Goal: Register for event/course

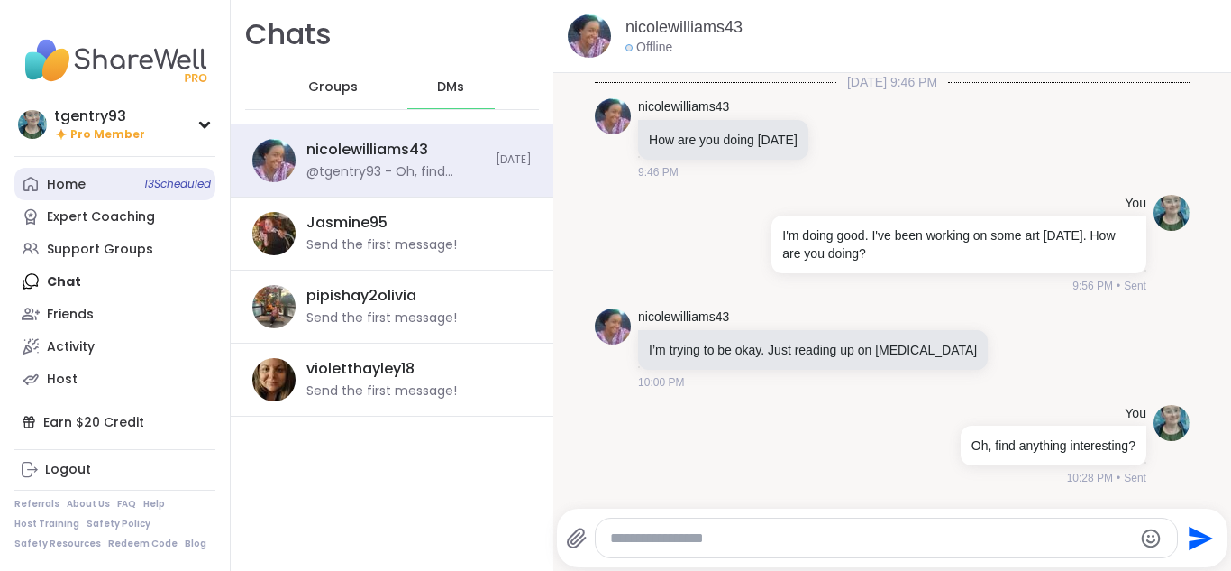
click at [98, 182] on link "Home 13 Scheduled" at bounding box center [114, 184] width 201 height 32
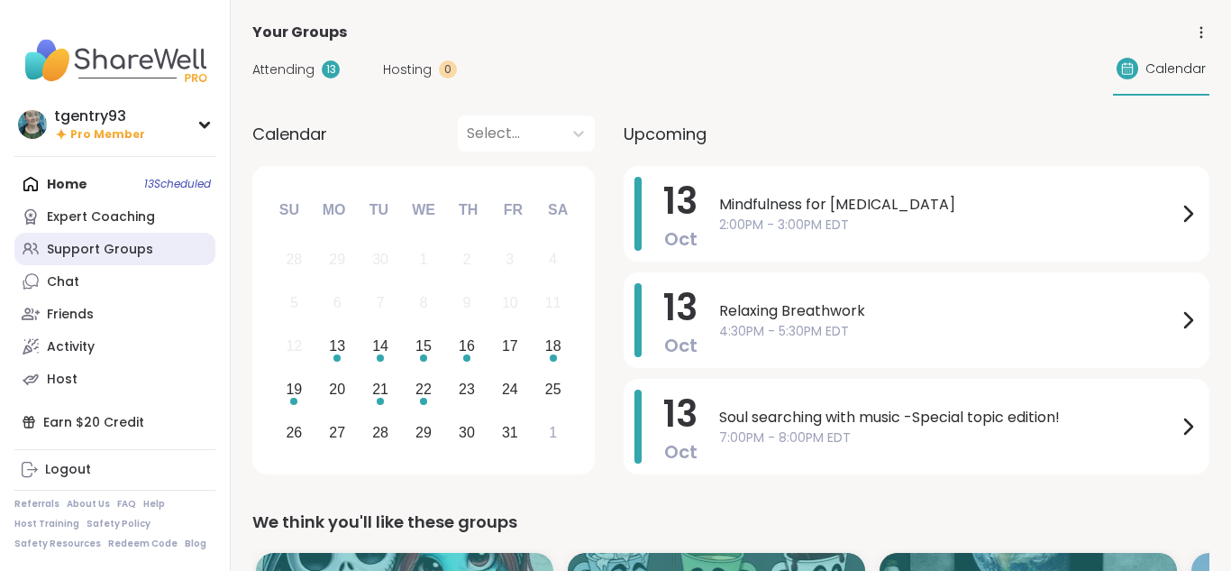
click at [97, 254] on div "Support Groups" at bounding box center [100, 250] width 106 height 18
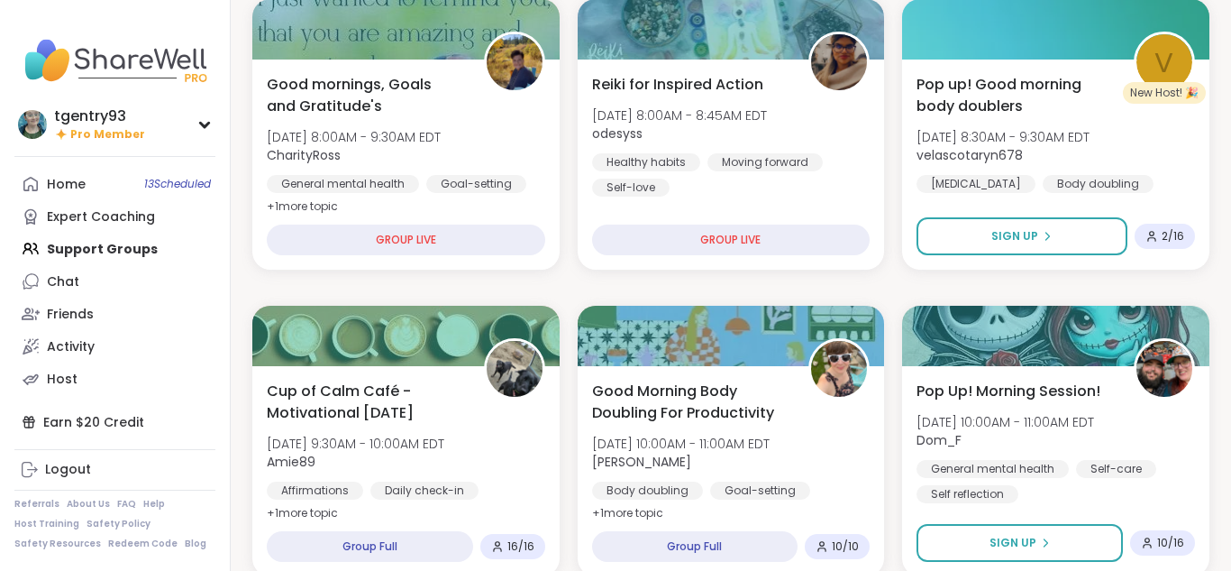
scroll to position [226, 0]
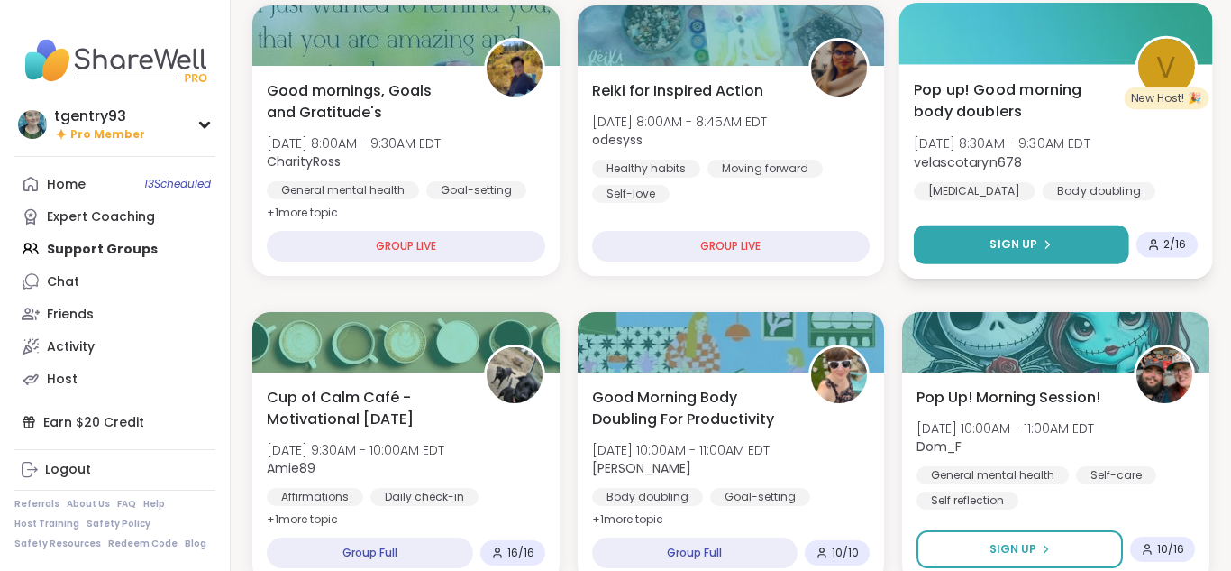
click at [1012, 237] on span "Sign Up" at bounding box center [1015, 244] width 48 height 16
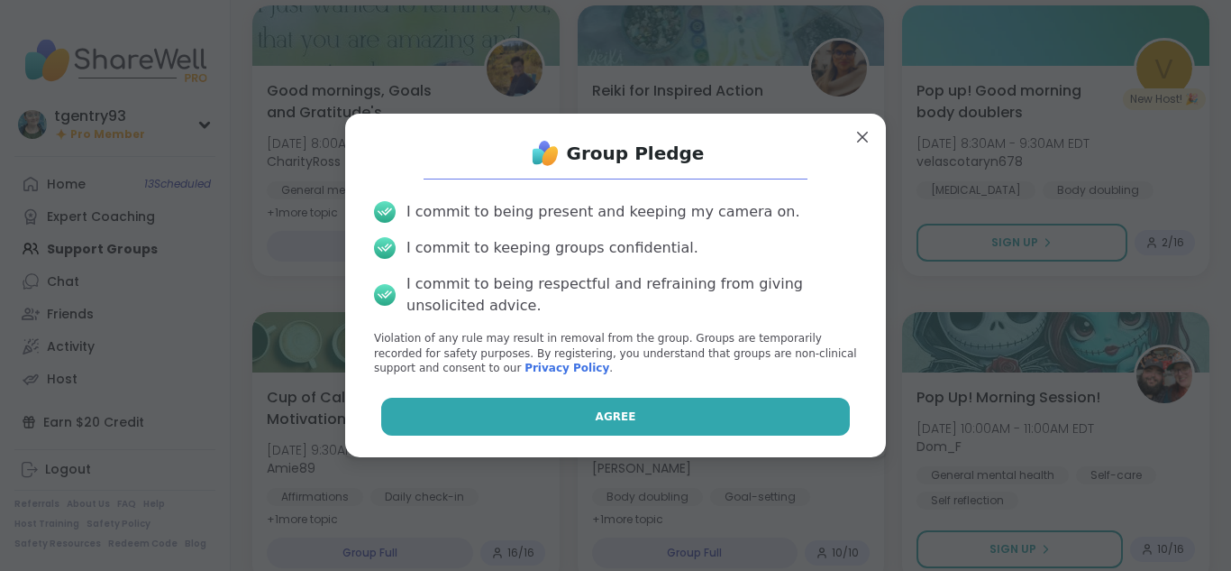
click at [713, 401] on button "Agree" at bounding box center [616, 417] width 470 height 38
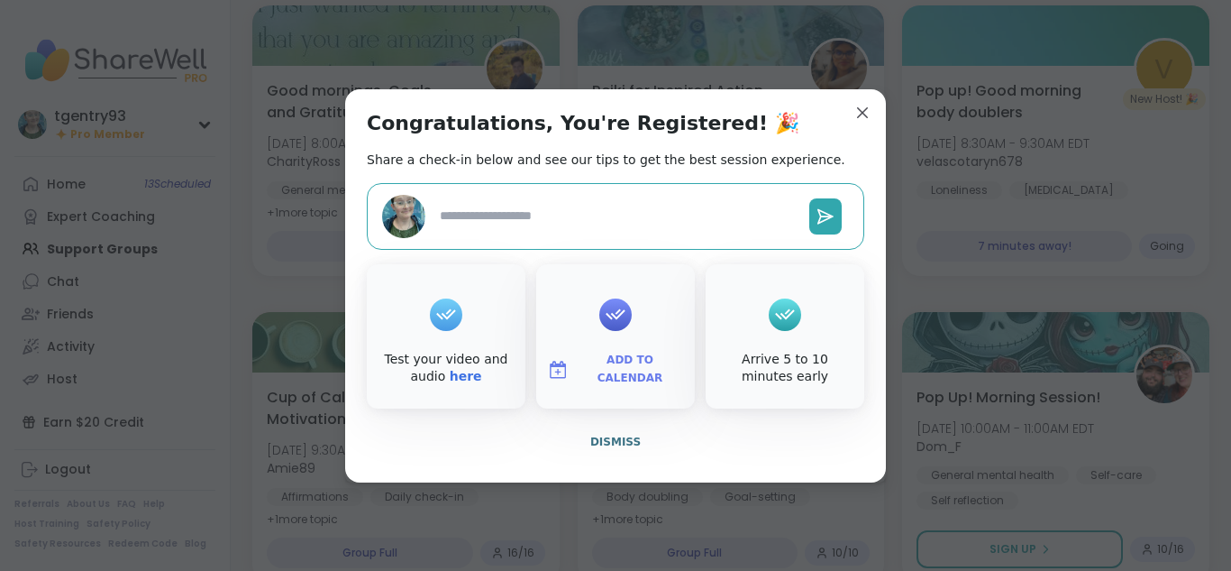
type textarea "*"
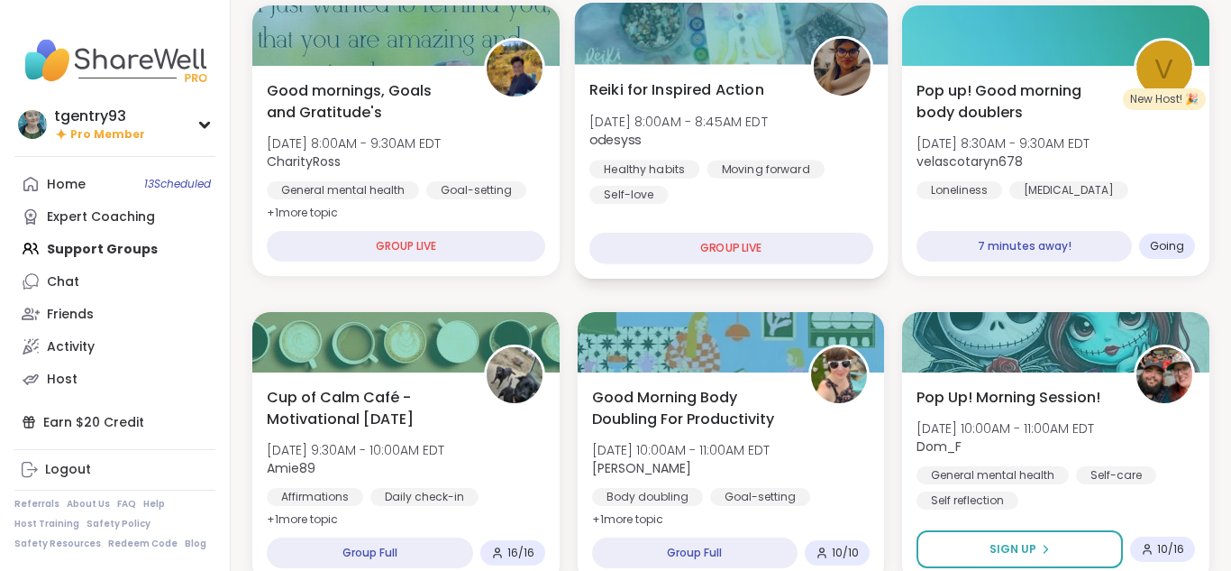
drag, startPoint x: 871, startPoint y: 112, endPoint x: 877, endPoint y: 96, distance: 16.6
click at [877, 96] on div "Reiki for Inspired Action Mon, Oct 13 | 8:00AM - 8:45AM EDT odesyss Healthy hab…" at bounding box center [730, 171] width 313 height 215
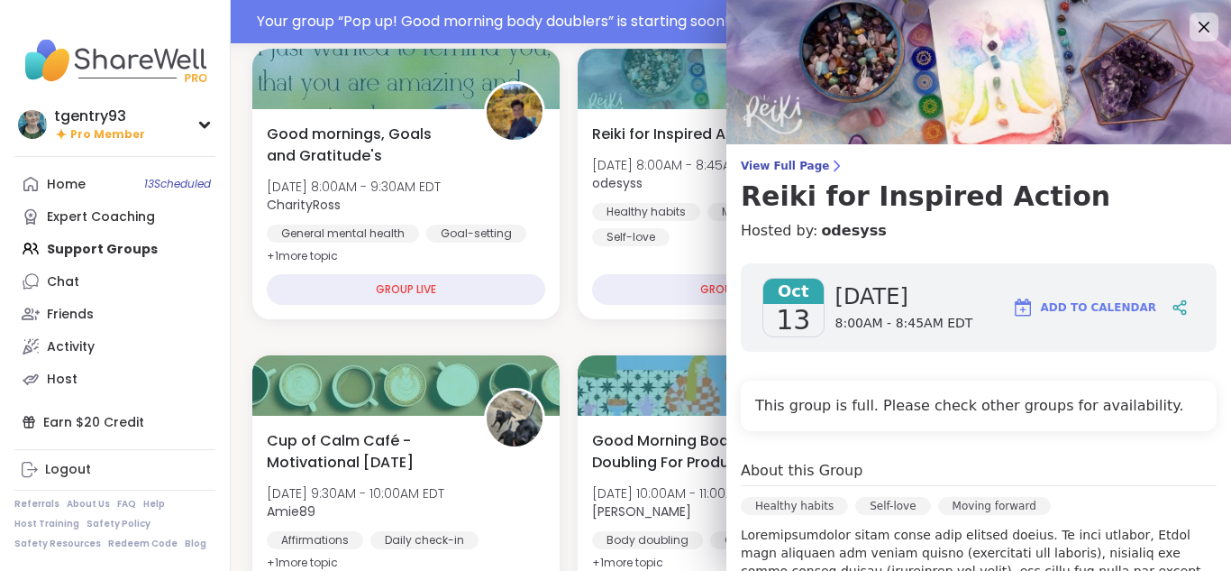
scroll to position [270, 0]
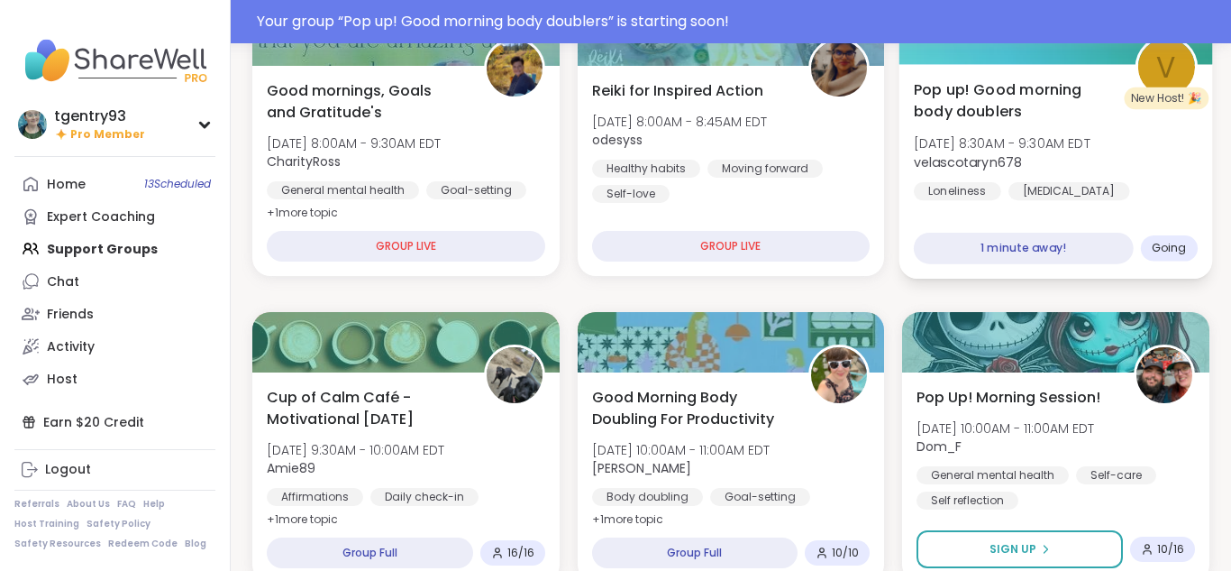
click at [1030, 224] on div "Pop up! Good morning body doublers Mon, Oct 13 | 8:30AM - 9:30AM EDT velascotar…" at bounding box center [1056, 171] width 313 height 215
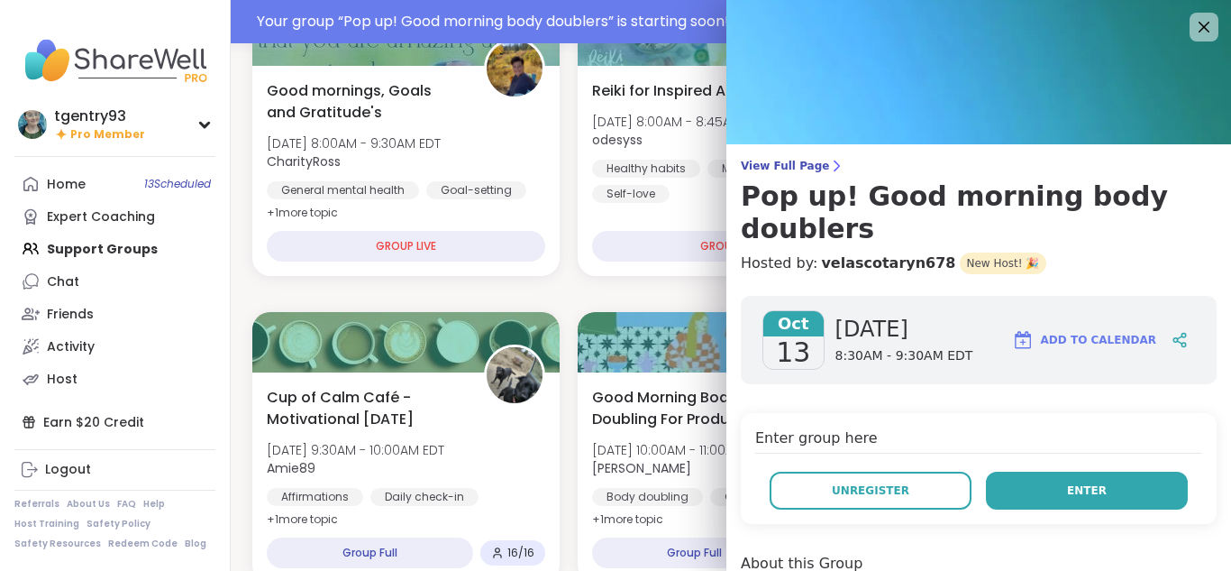
click at [1011, 471] on button "Enter" at bounding box center [1087, 490] width 202 height 38
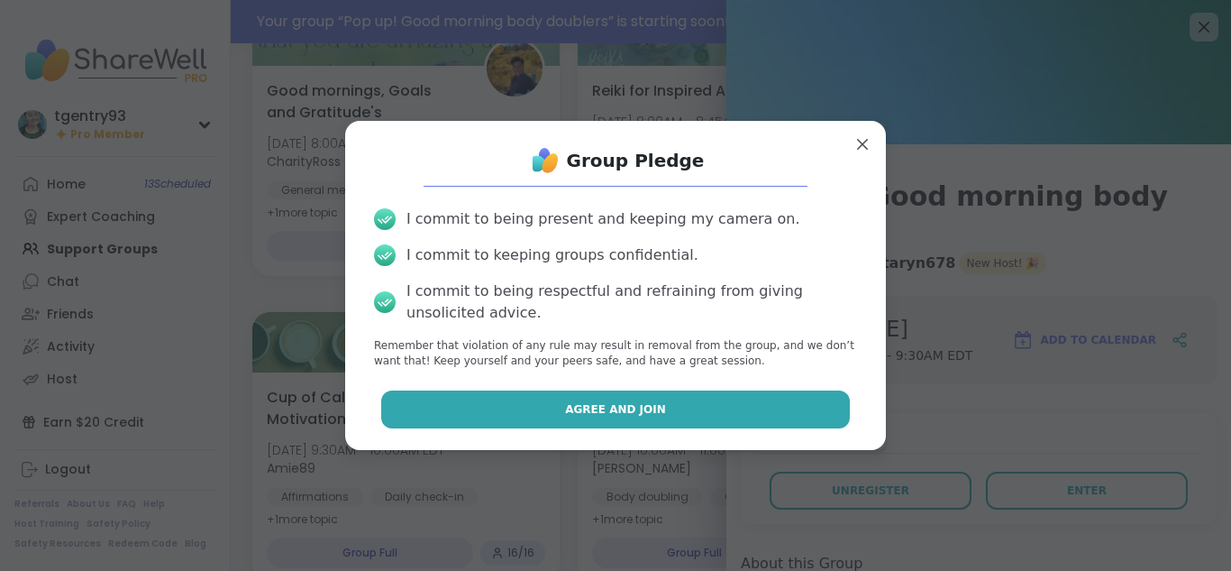
click at [704, 407] on button "Agree and Join" at bounding box center [616, 409] width 470 height 38
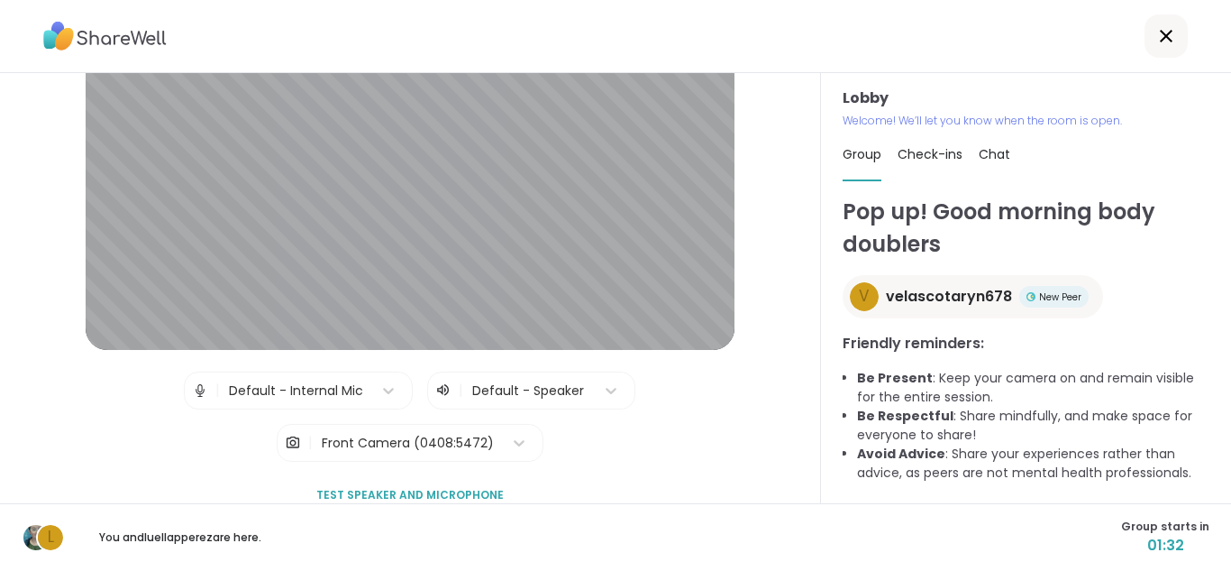
scroll to position [104, 0]
click at [1168, 48] on div at bounding box center [1166, 35] width 43 height 43
